Goal: Find specific page/section: Find specific page/section

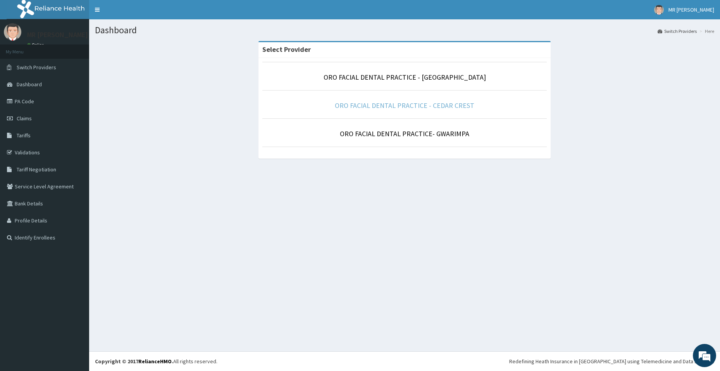
click at [404, 109] on link "ORO FACIAL DENTAL PRACTICE - CEDAR CREST" at bounding box center [404, 105] width 139 height 9
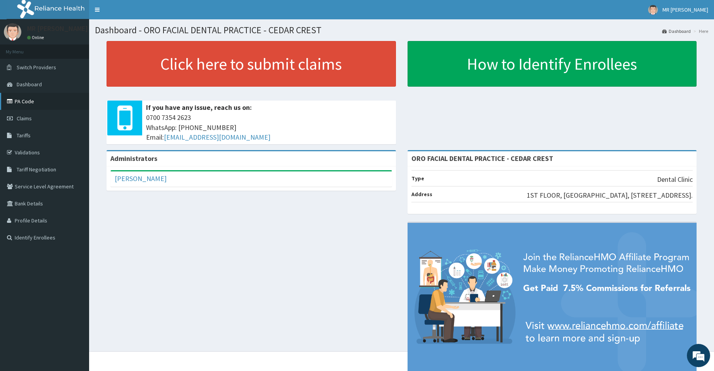
click at [17, 103] on link "PA Code" at bounding box center [44, 101] width 89 height 17
